Goal: Task Accomplishment & Management: Complete application form

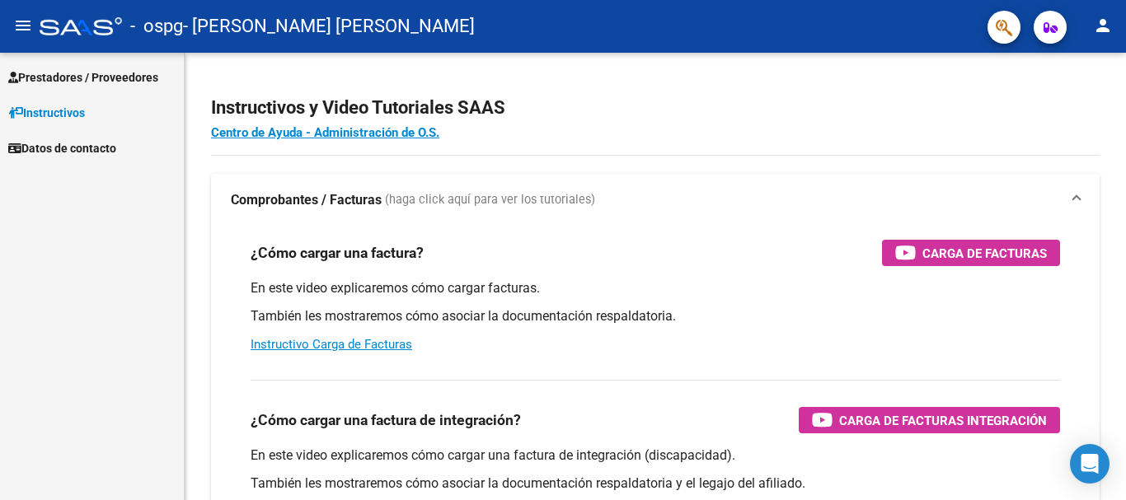
click at [115, 73] on span "Prestadores / Proveedores" at bounding box center [83, 77] width 150 height 18
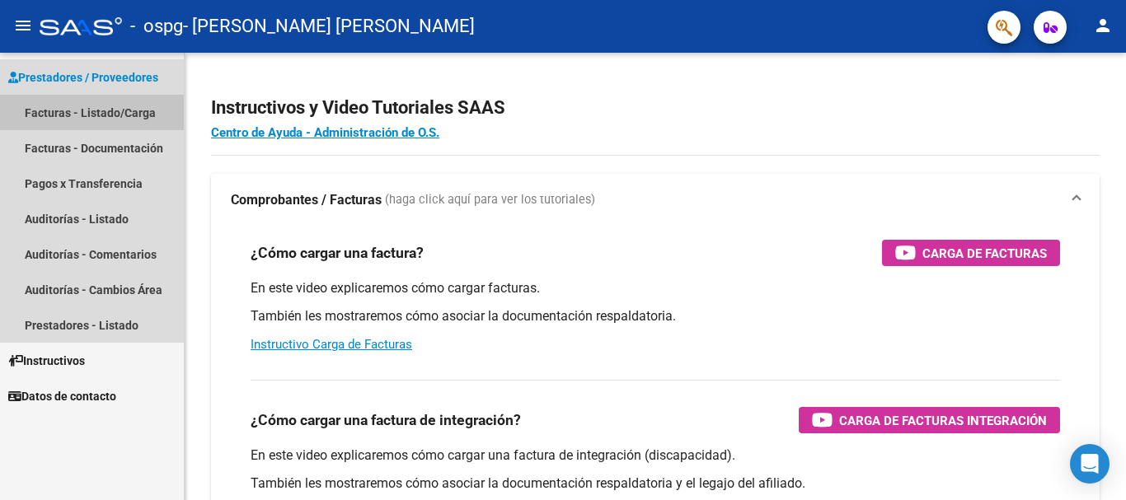
click at [126, 113] on link "Facturas - Listado/Carga" at bounding box center [92, 112] width 184 height 35
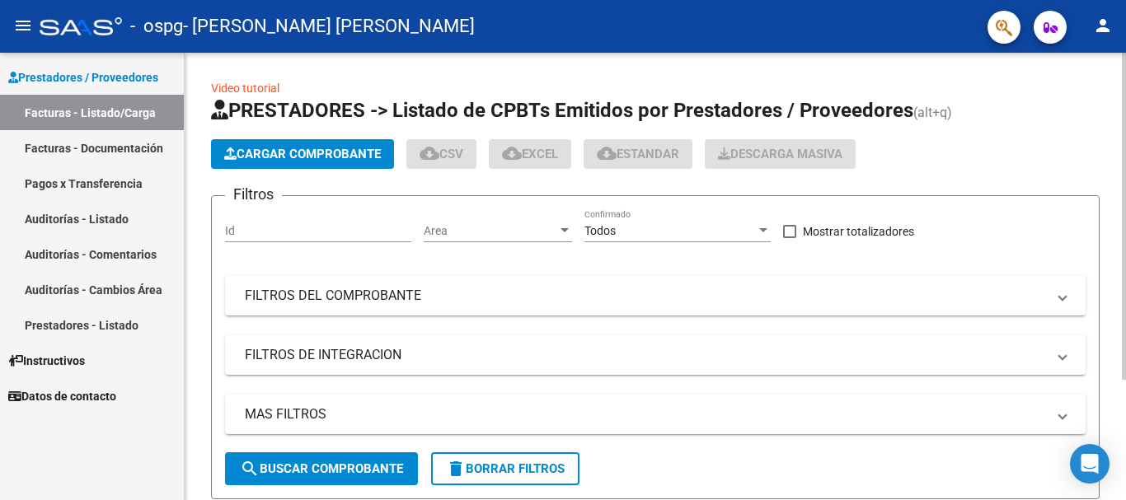
click at [254, 146] on button "Cargar Comprobante" at bounding box center [302, 154] width 183 height 30
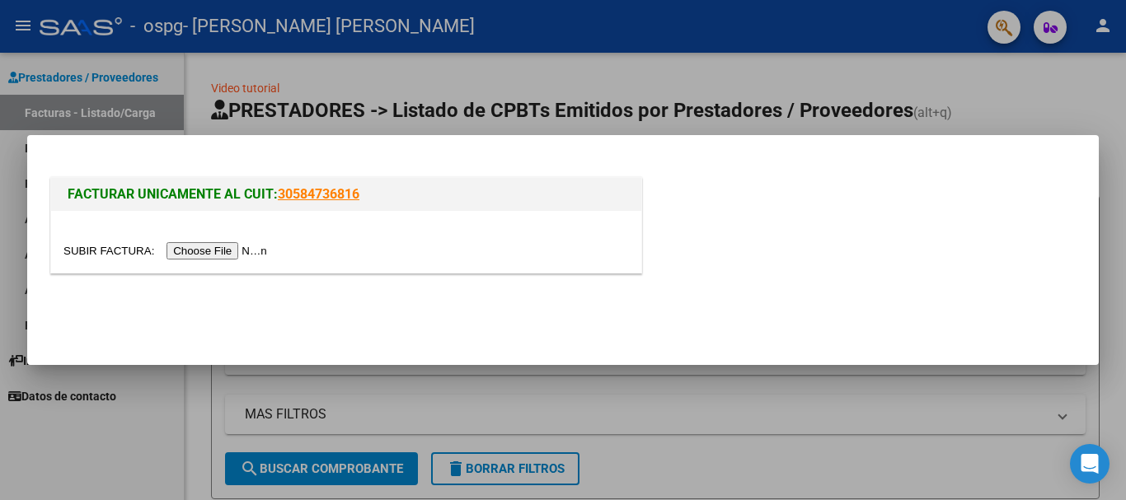
click at [240, 243] on input "file" at bounding box center [167, 250] width 208 height 17
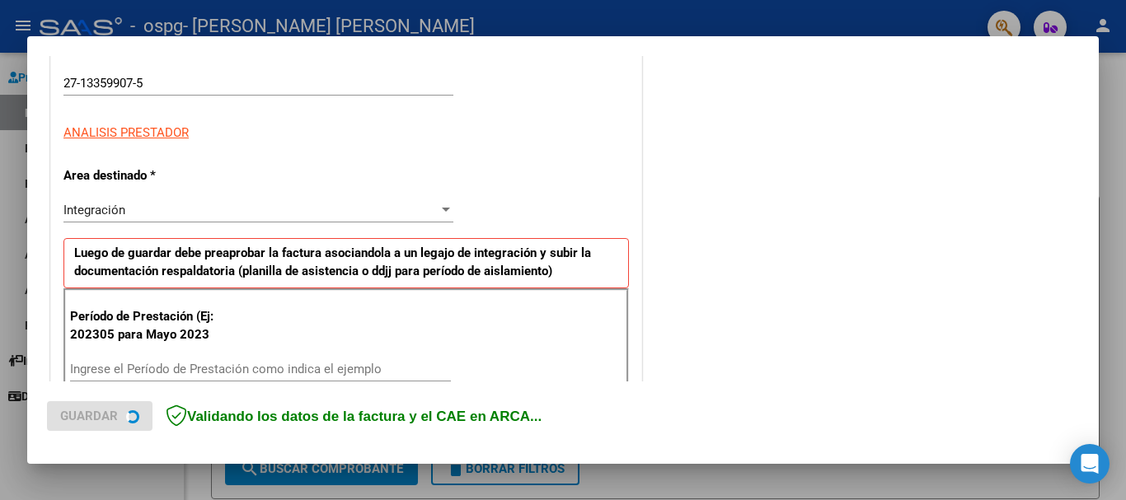
scroll to position [330, 0]
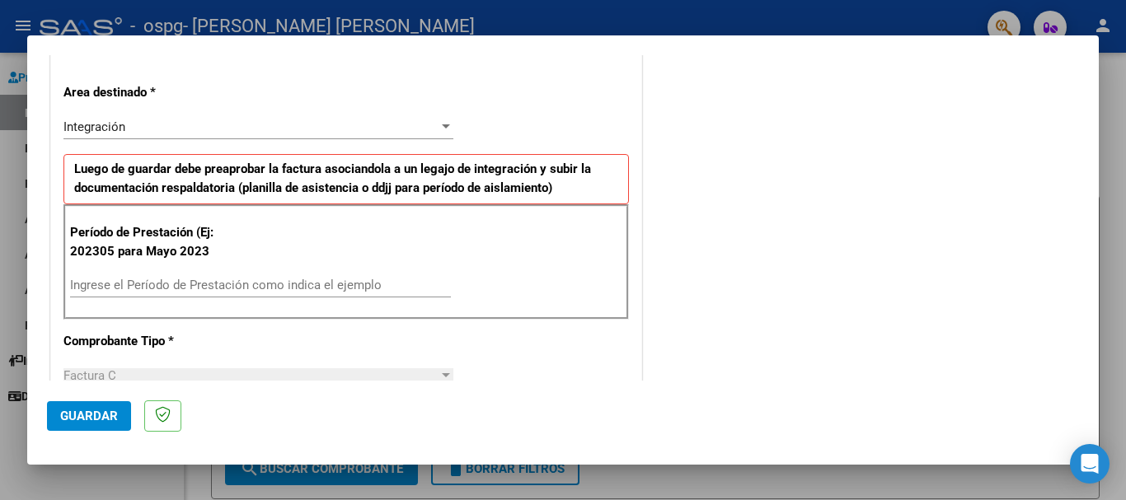
click at [244, 279] on input "Ingrese el Período de Prestación como indica el ejemplo" at bounding box center [260, 285] width 381 height 15
type input "-1"
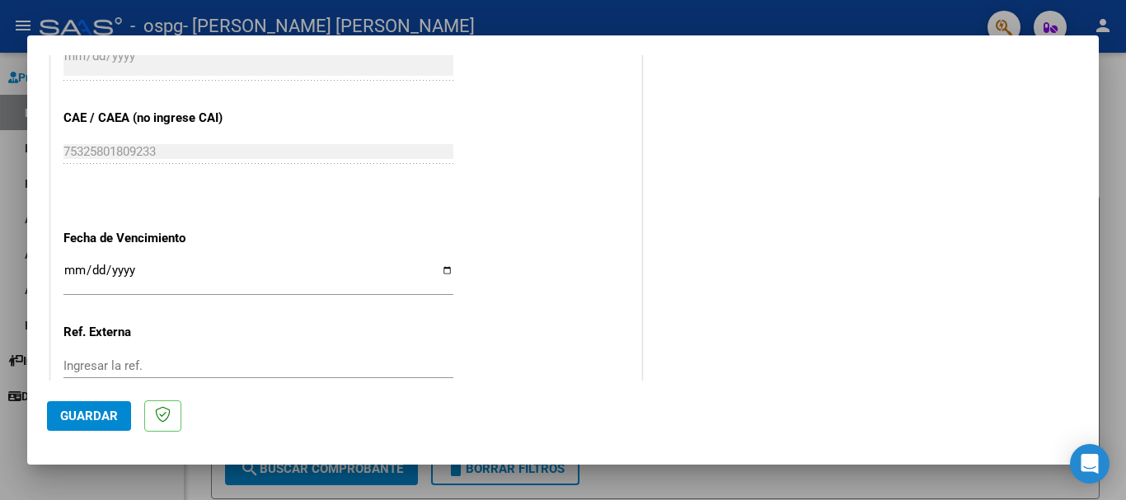
scroll to position [989, 0]
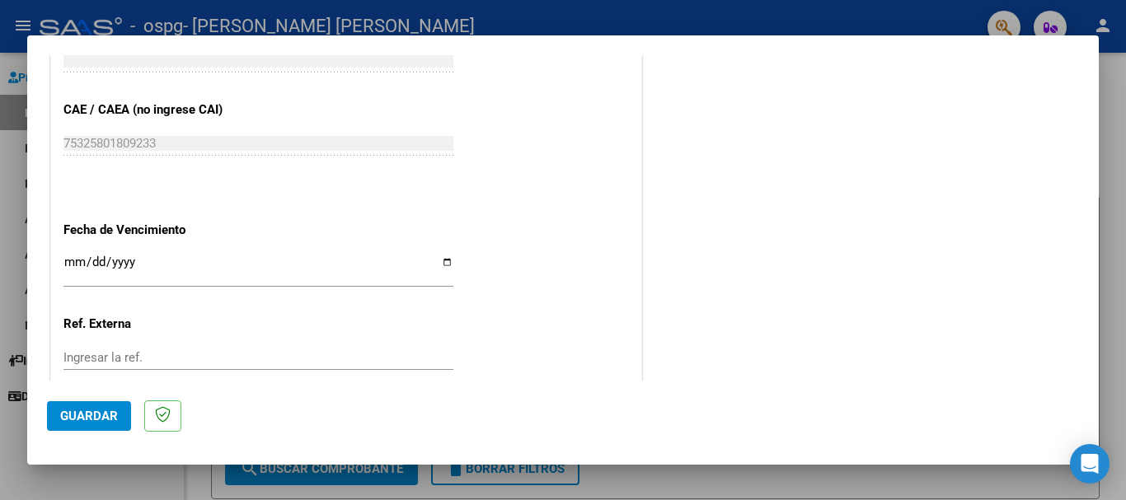
type input "202507"
click at [438, 261] on input "Ingresar la fecha" at bounding box center [258, 268] width 390 height 26
type input "[DATE]"
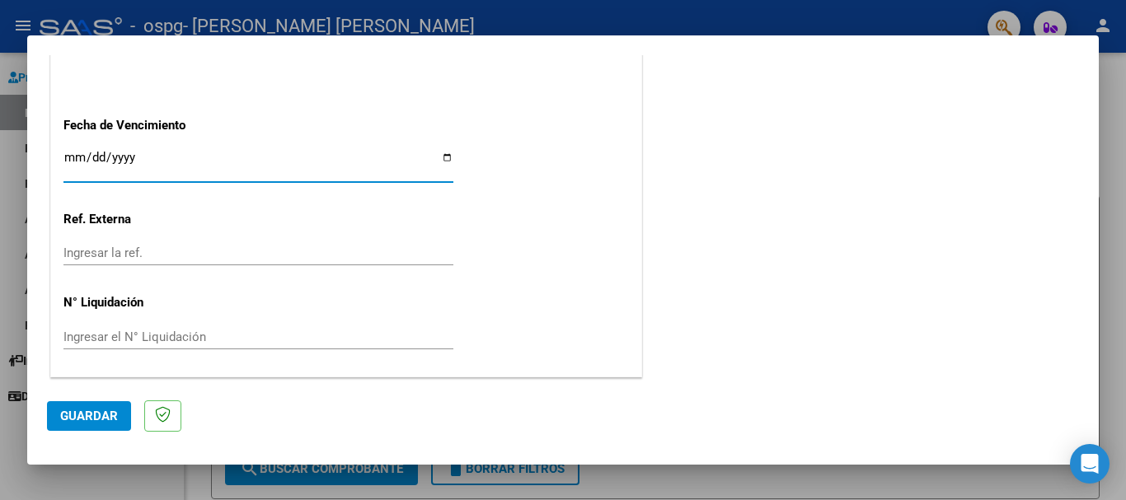
click at [87, 421] on span "Guardar" at bounding box center [89, 416] width 58 height 15
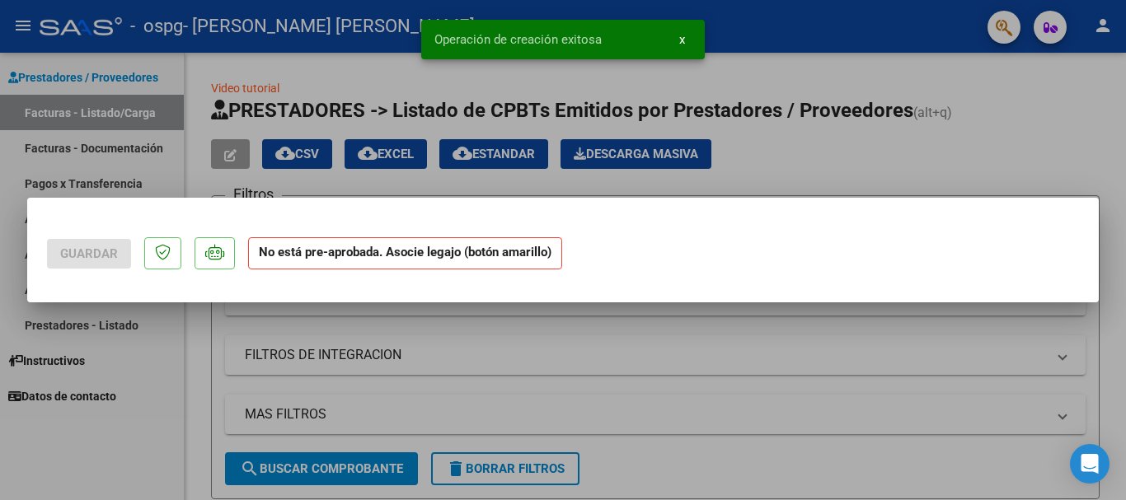
scroll to position [0, 0]
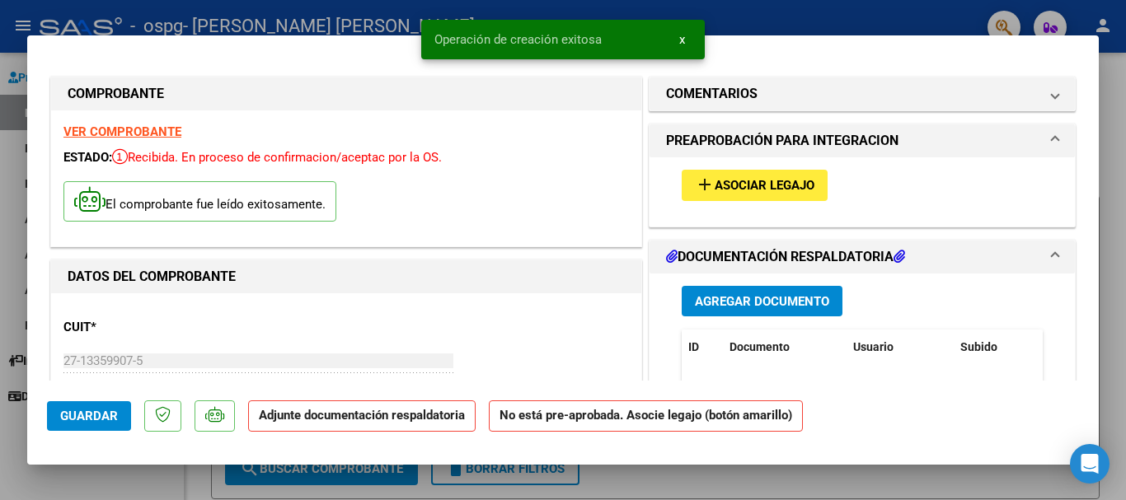
click at [724, 180] on span "Asociar Legajo" at bounding box center [764, 186] width 100 height 15
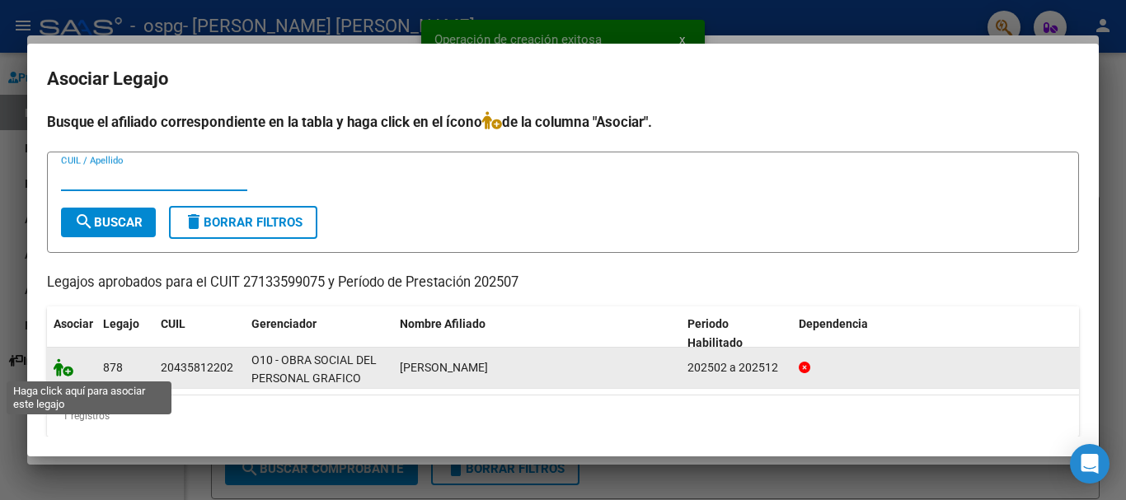
click at [67, 367] on icon at bounding box center [64, 367] width 20 height 18
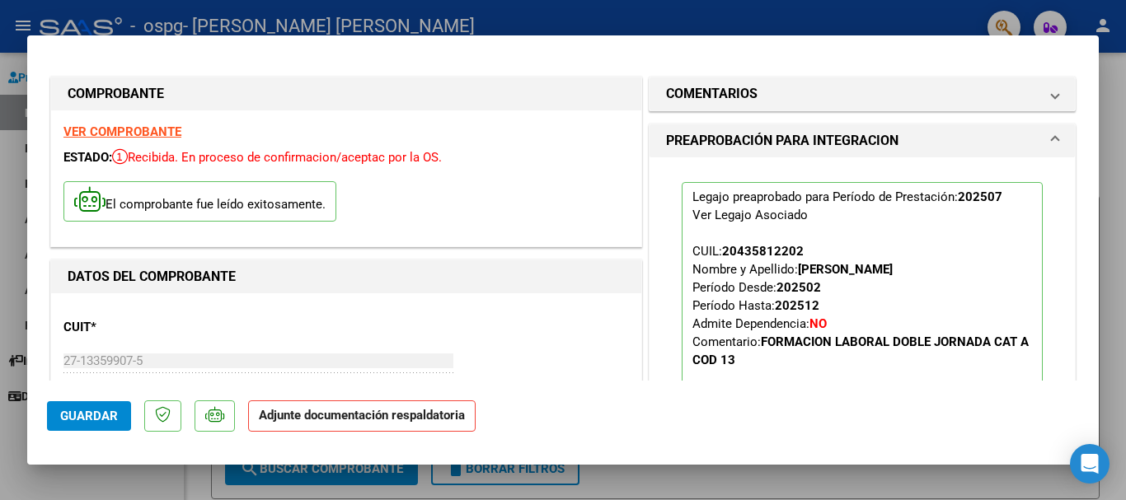
scroll to position [247, 0]
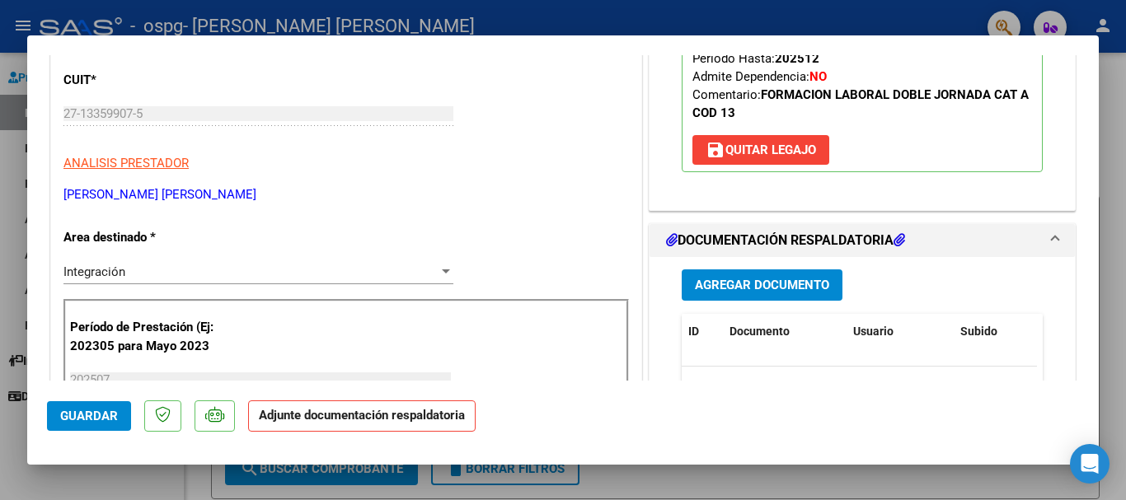
click at [739, 283] on span "Agregar Documento" at bounding box center [762, 285] width 134 height 15
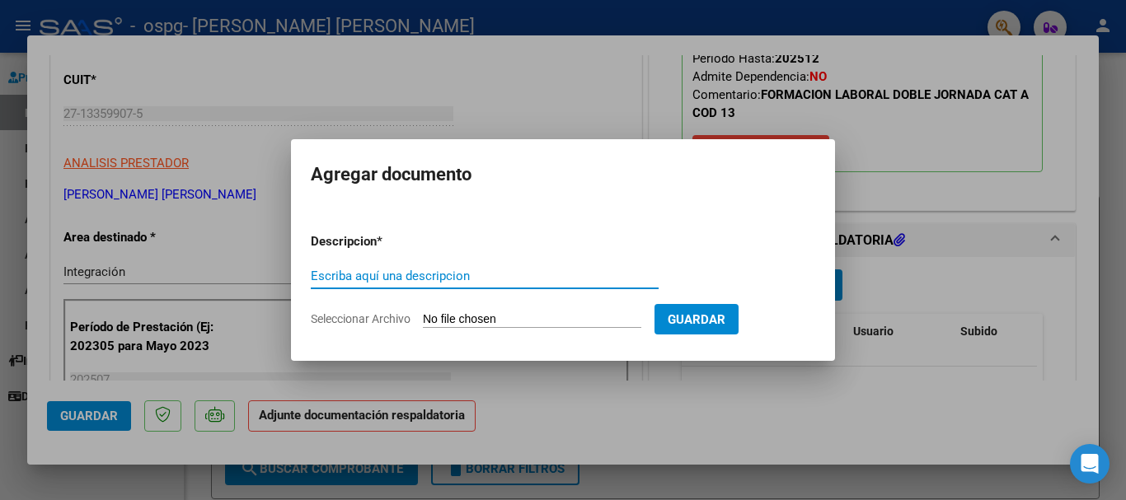
click at [440, 283] on input "Escriba aquí una descripcion" at bounding box center [485, 276] width 348 height 15
type input "Planilla de asistencia"
click at [452, 319] on input "Seleccionar Archivo" at bounding box center [532, 320] width 218 height 16
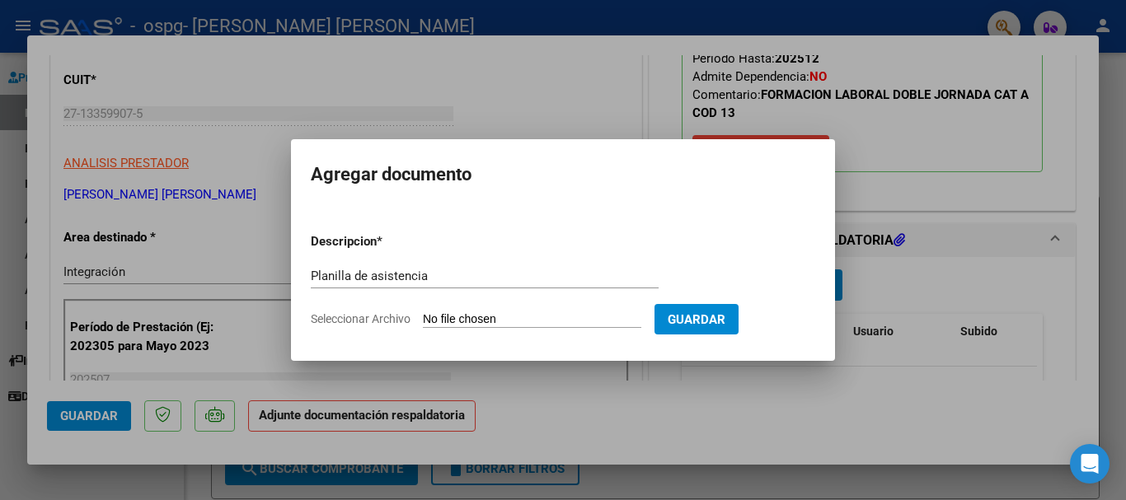
type input "C:\fakepath\[PERSON_NAME] de asistencia [DATE] 323.pdf"
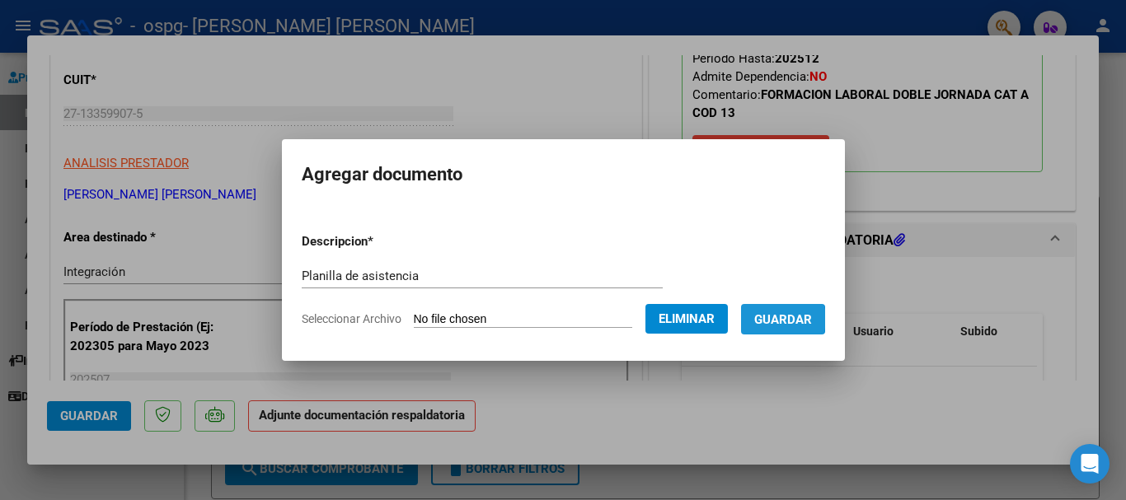
click at [795, 319] on span "Guardar" at bounding box center [783, 319] width 58 height 15
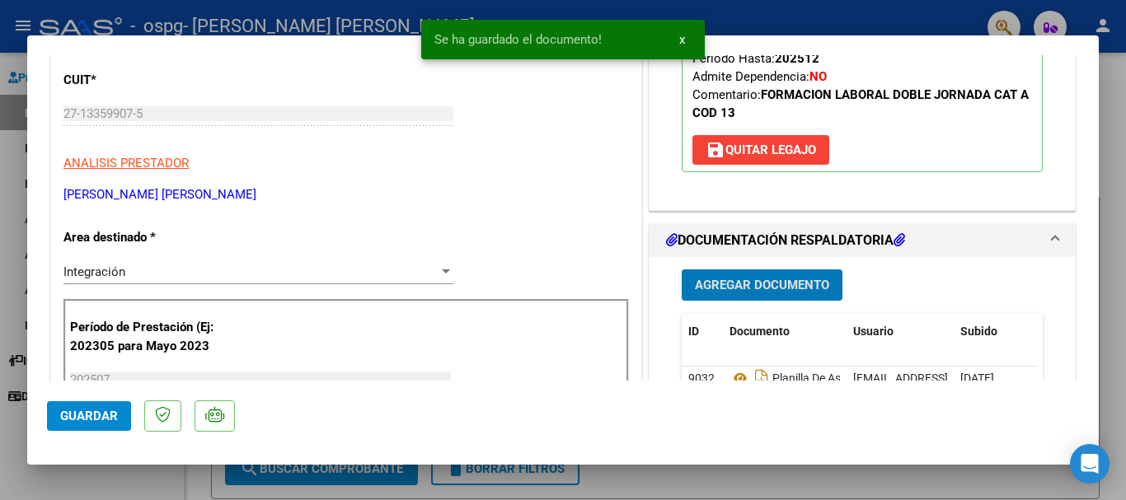
click at [770, 279] on span "Agregar Documento" at bounding box center [762, 285] width 134 height 15
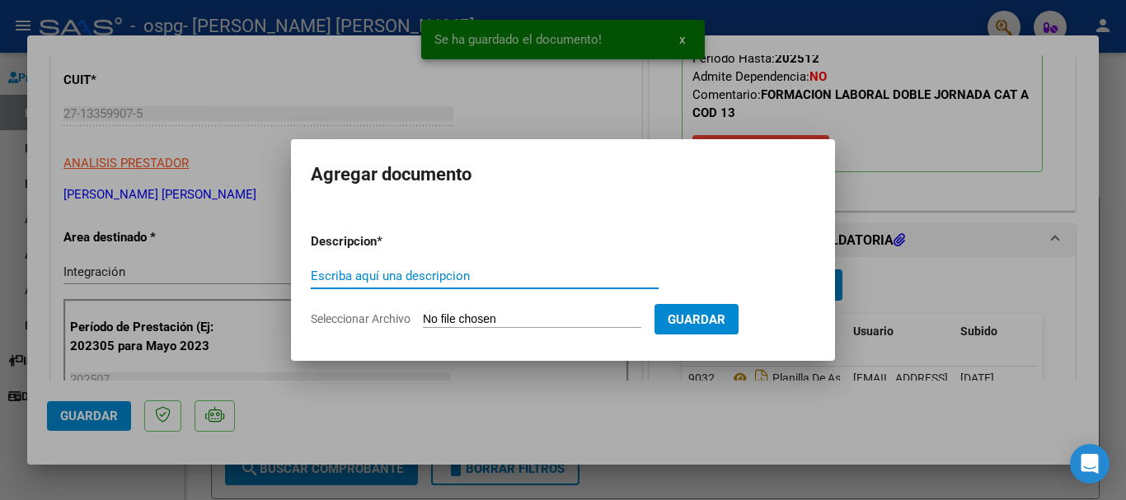
click at [449, 269] on input "Escriba aquí una descripcion" at bounding box center [485, 276] width 348 height 15
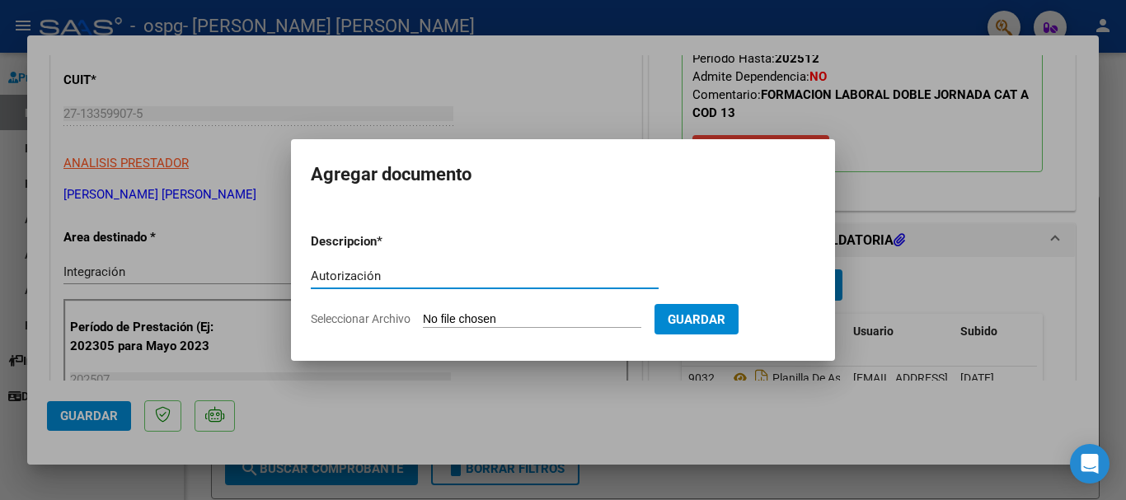
type input "Autorización"
click at [461, 321] on input "Seleccionar Archivo" at bounding box center [532, 320] width 218 height 16
type input "C:\fakepath\AUTORIZACIONES 2025.docx"
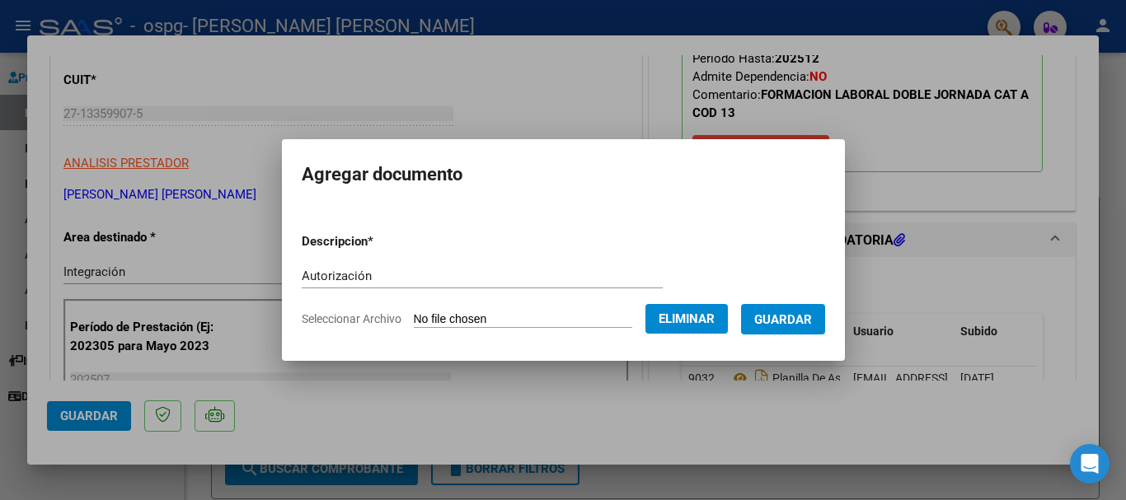
click at [809, 320] on span "Guardar" at bounding box center [783, 319] width 58 height 15
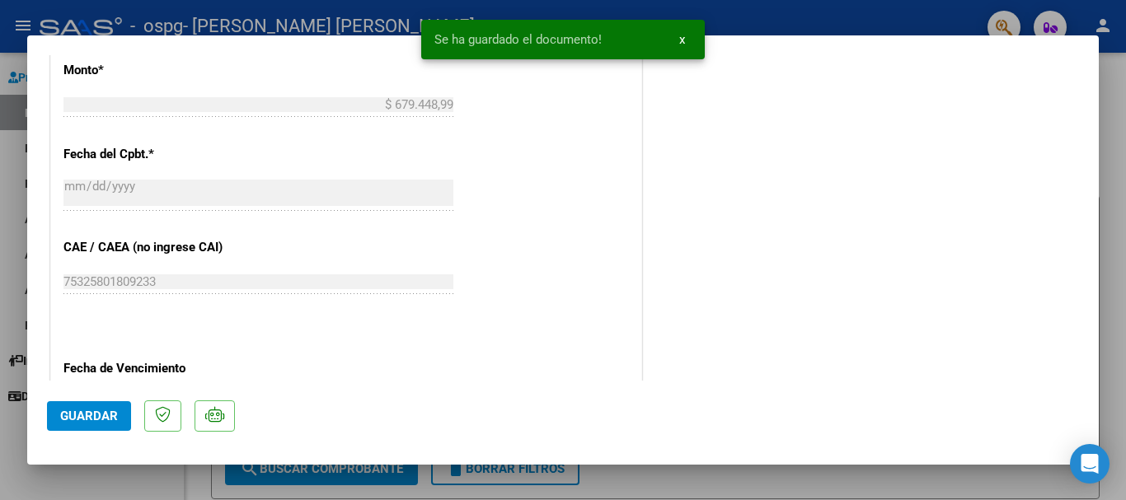
scroll to position [1149, 0]
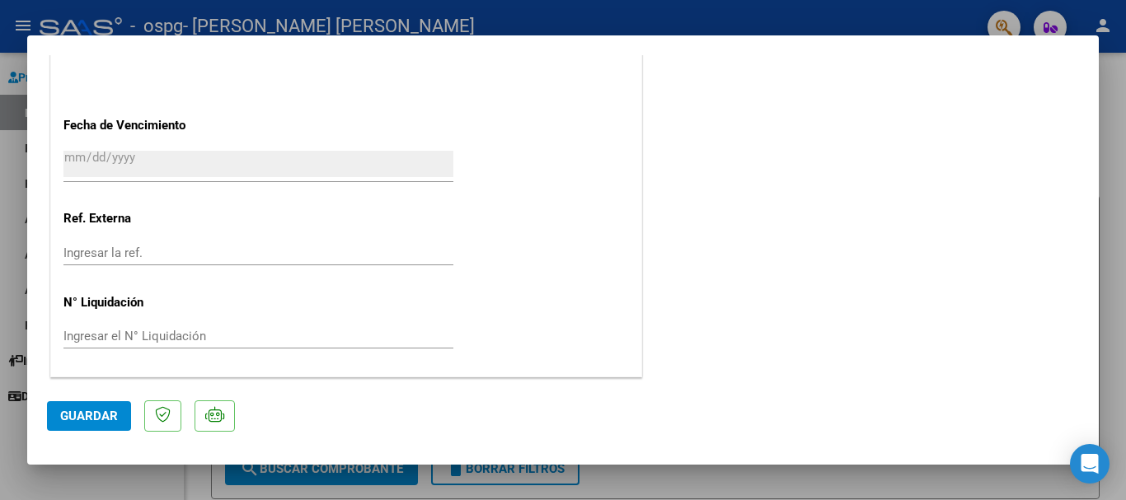
click at [75, 414] on span "Guardar" at bounding box center [89, 416] width 58 height 15
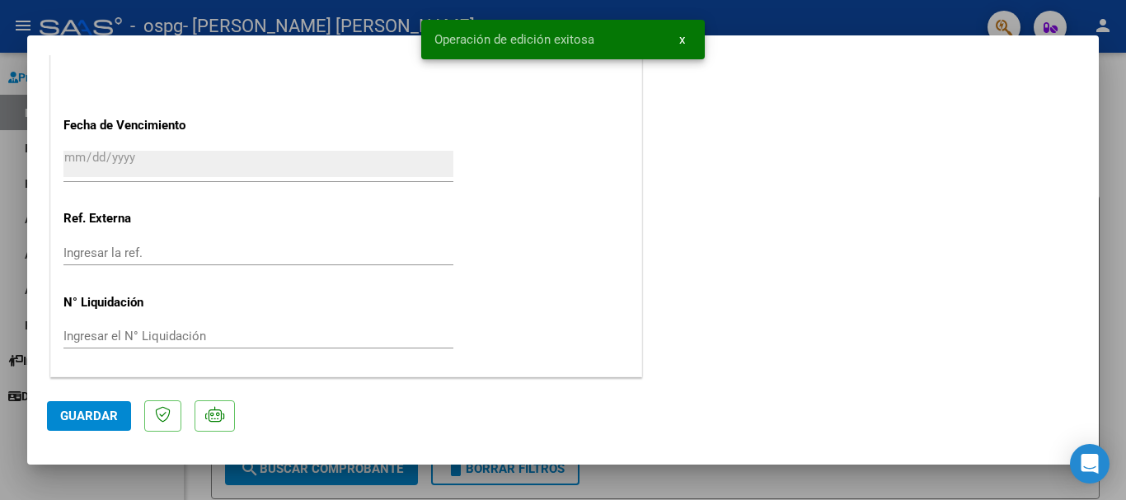
click at [757, 9] on div at bounding box center [563, 250] width 1126 height 500
